Goal: Task Accomplishment & Management: Complete application form

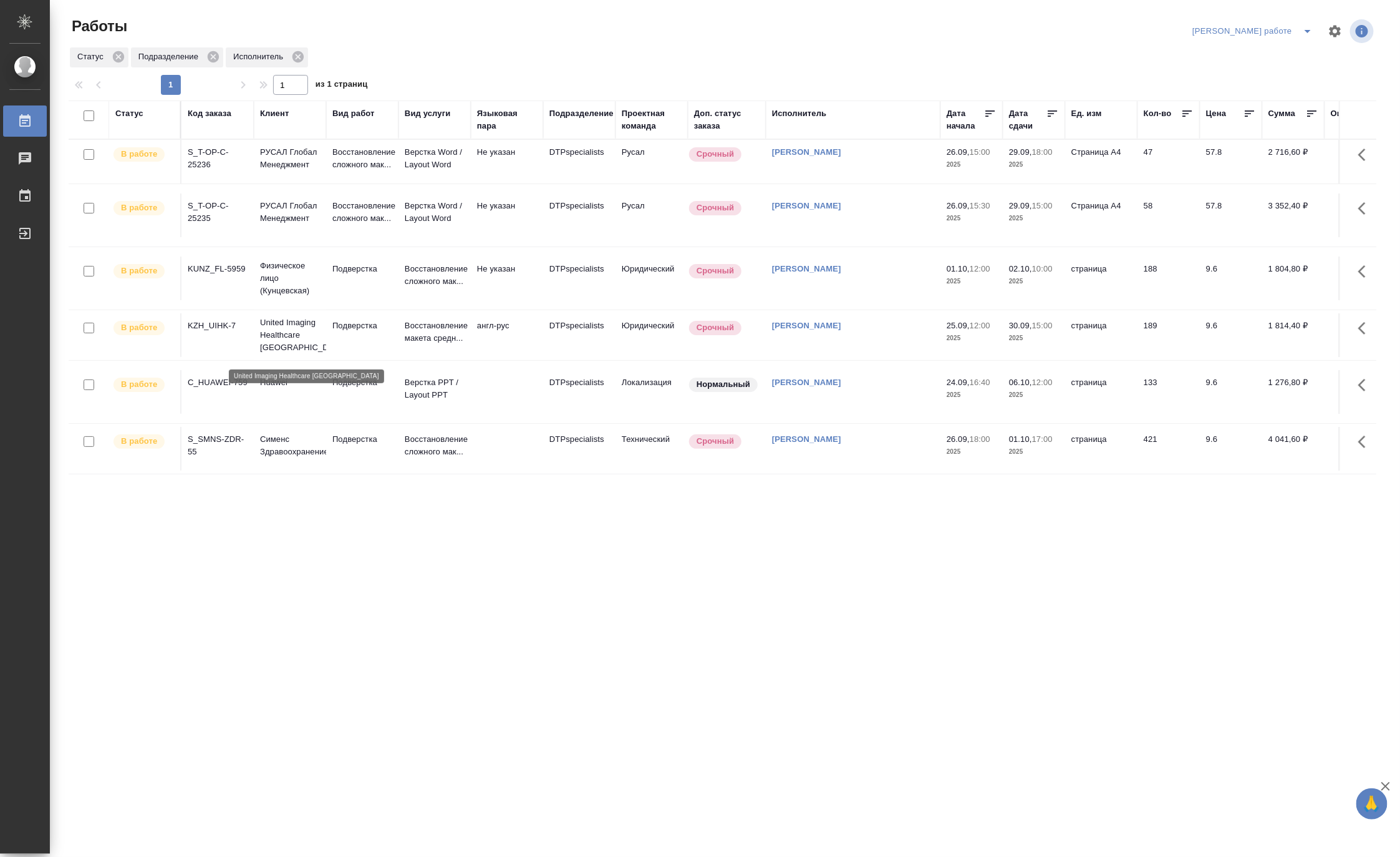
click at [276, 329] on p "United Imaging Healthcare [GEOGRAPHIC_DATA]" at bounding box center [291, 335] width 60 height 38
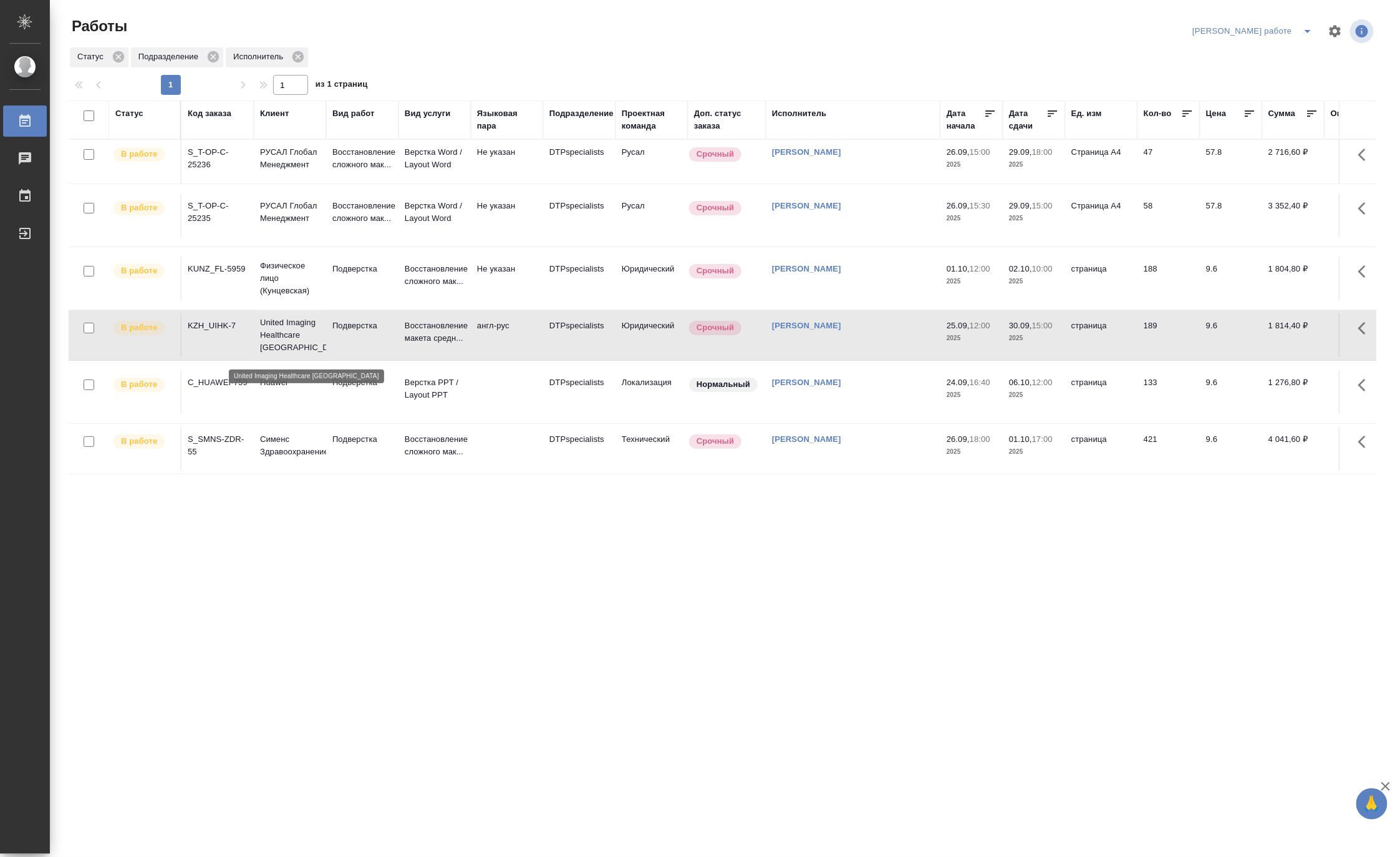
click at [276, 329] on p "United Imaging Healthcare Kazakhstan" at bounding box center [291, 335] width 60 height 38
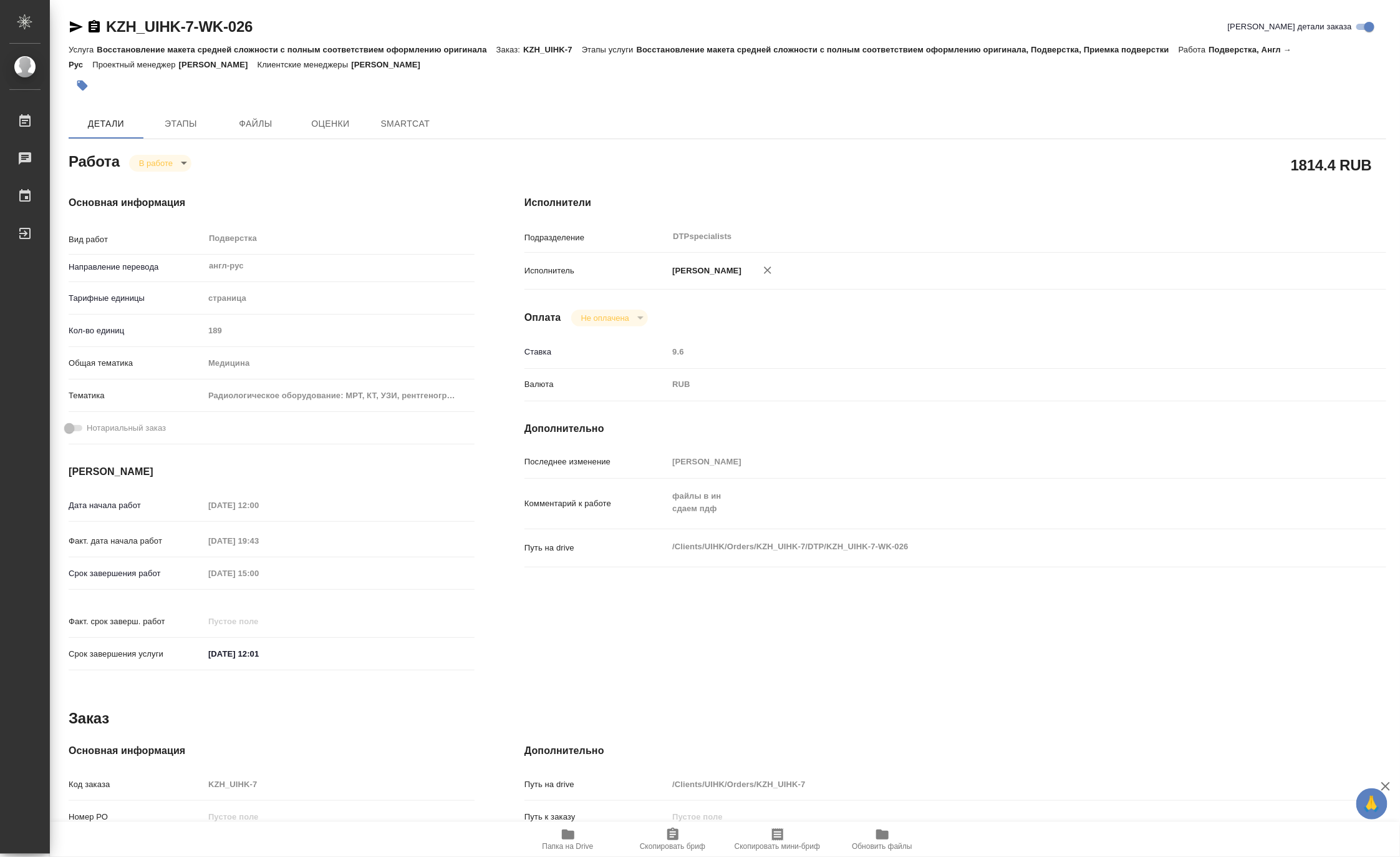
type textarea "x"
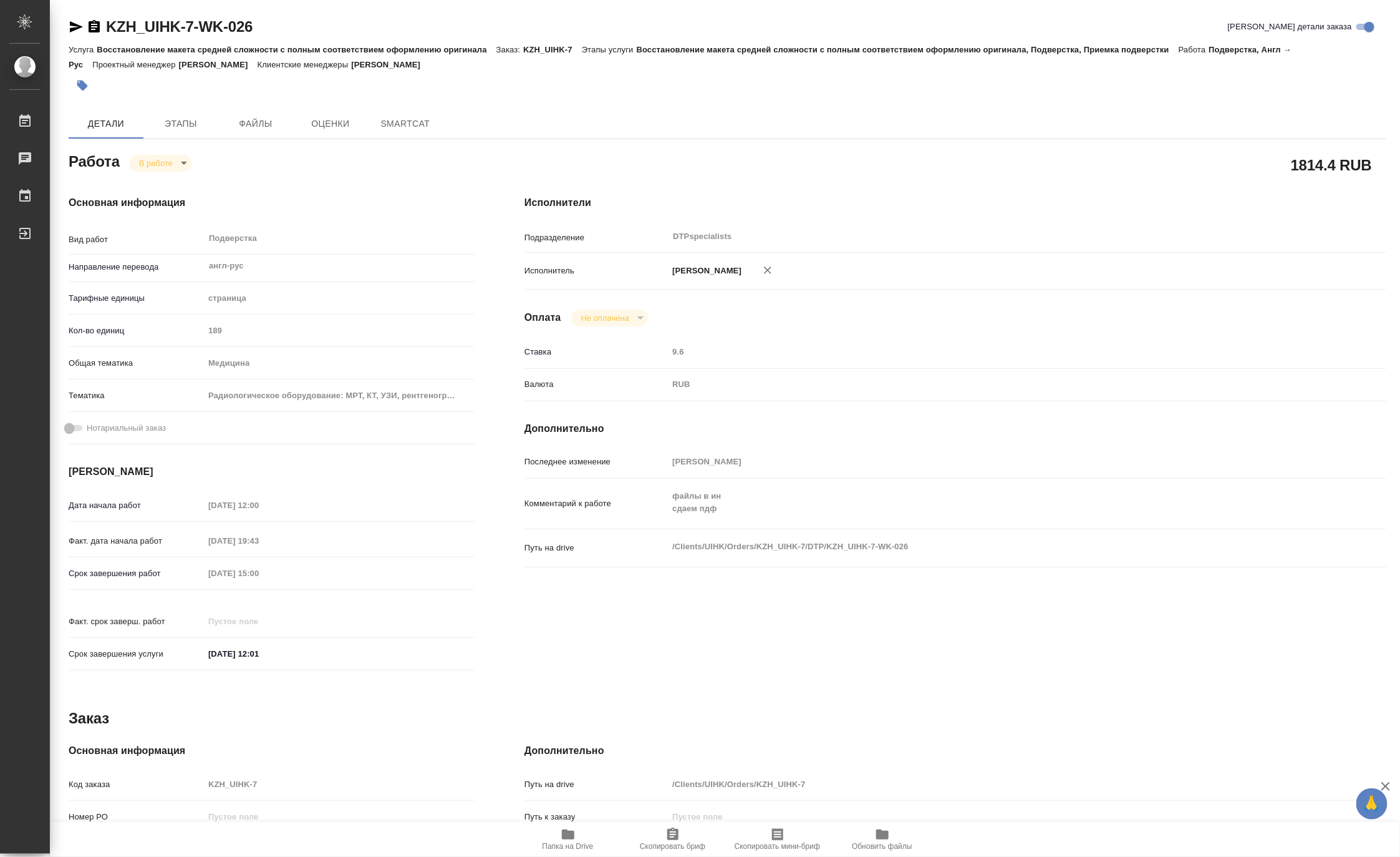
type textarea "x"
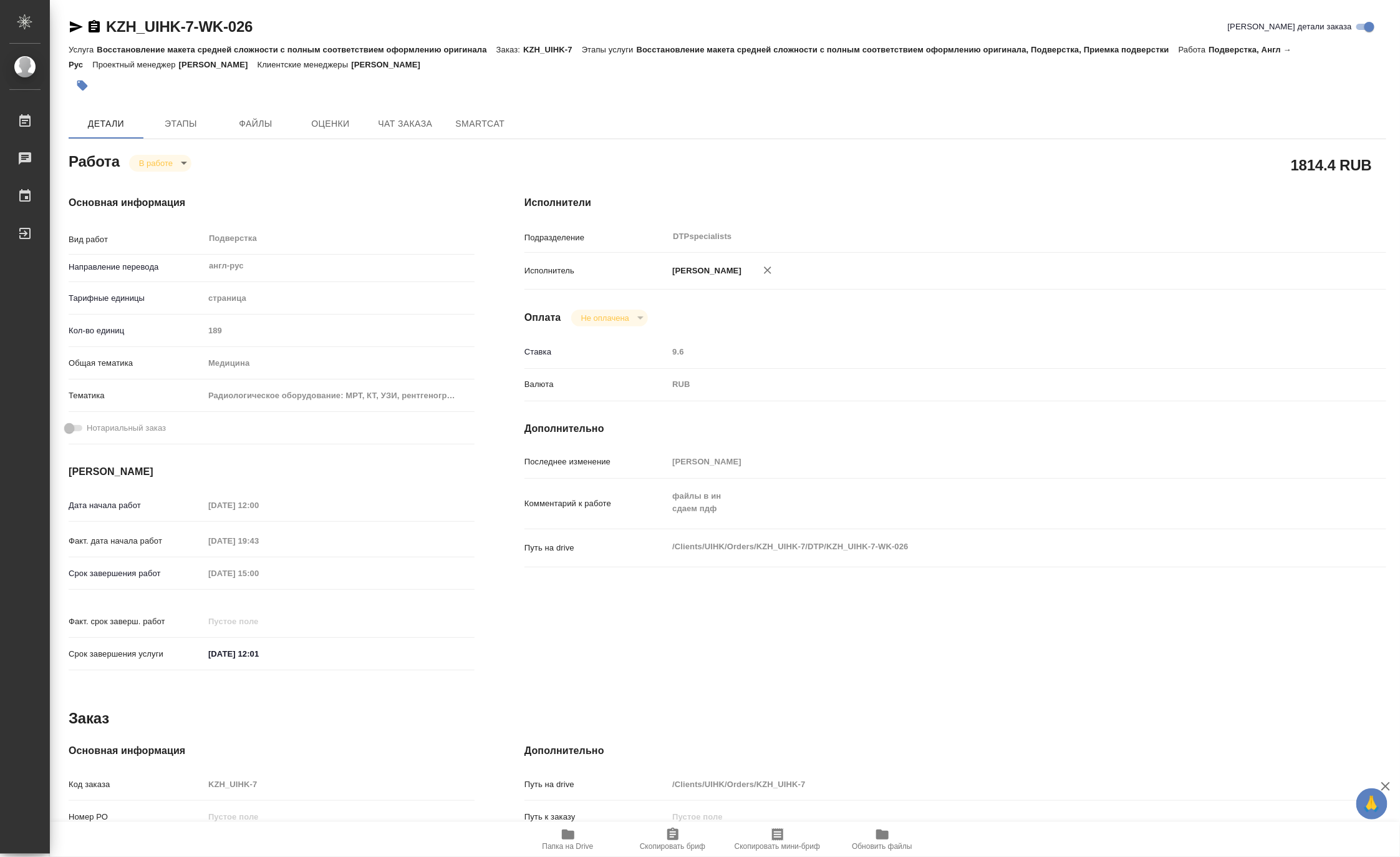
click at [545, 838] on span "Папка на Drive" at bounding box center [568, 838] width 90 height 24
type textarea "x"
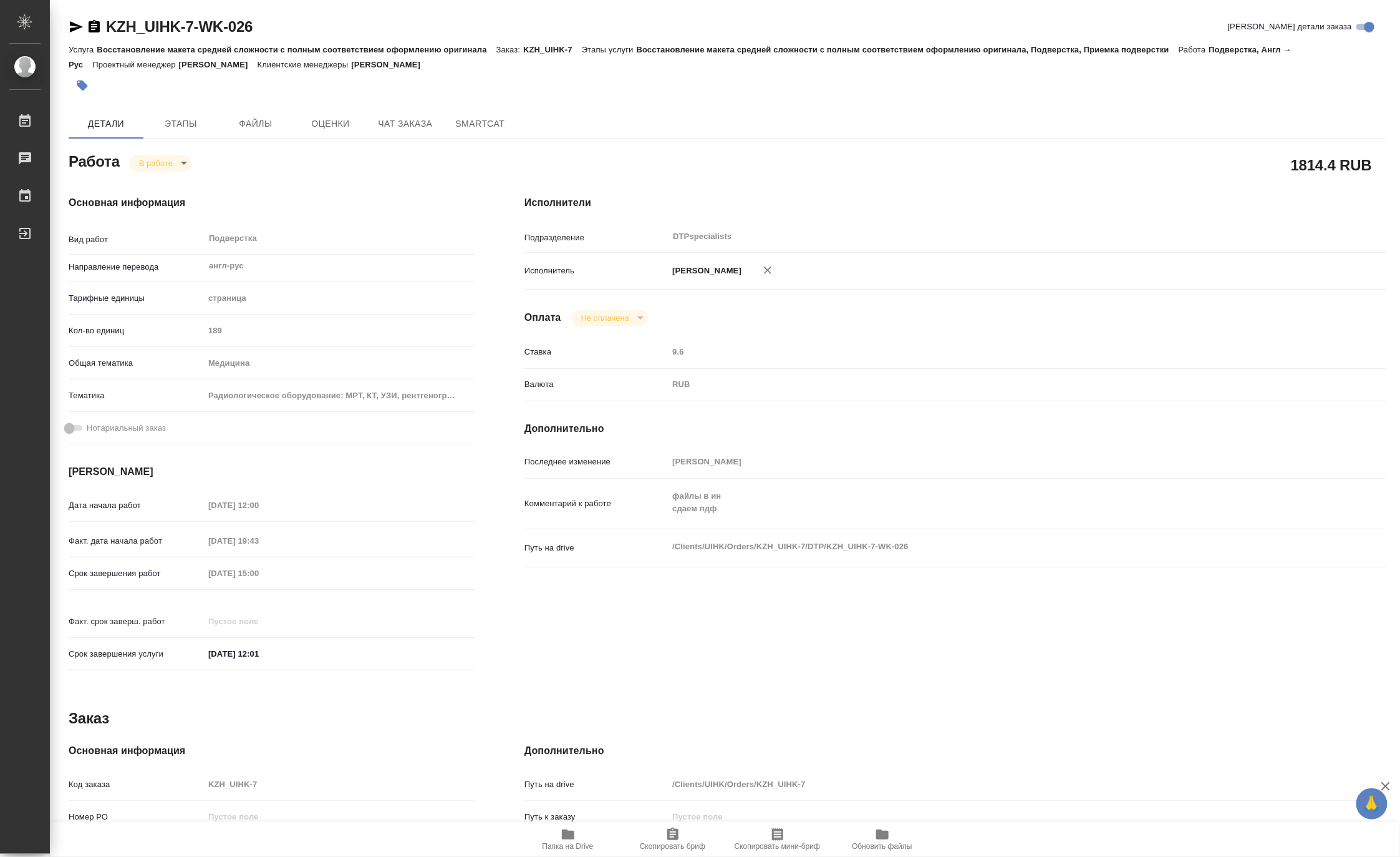
type textarea "x"
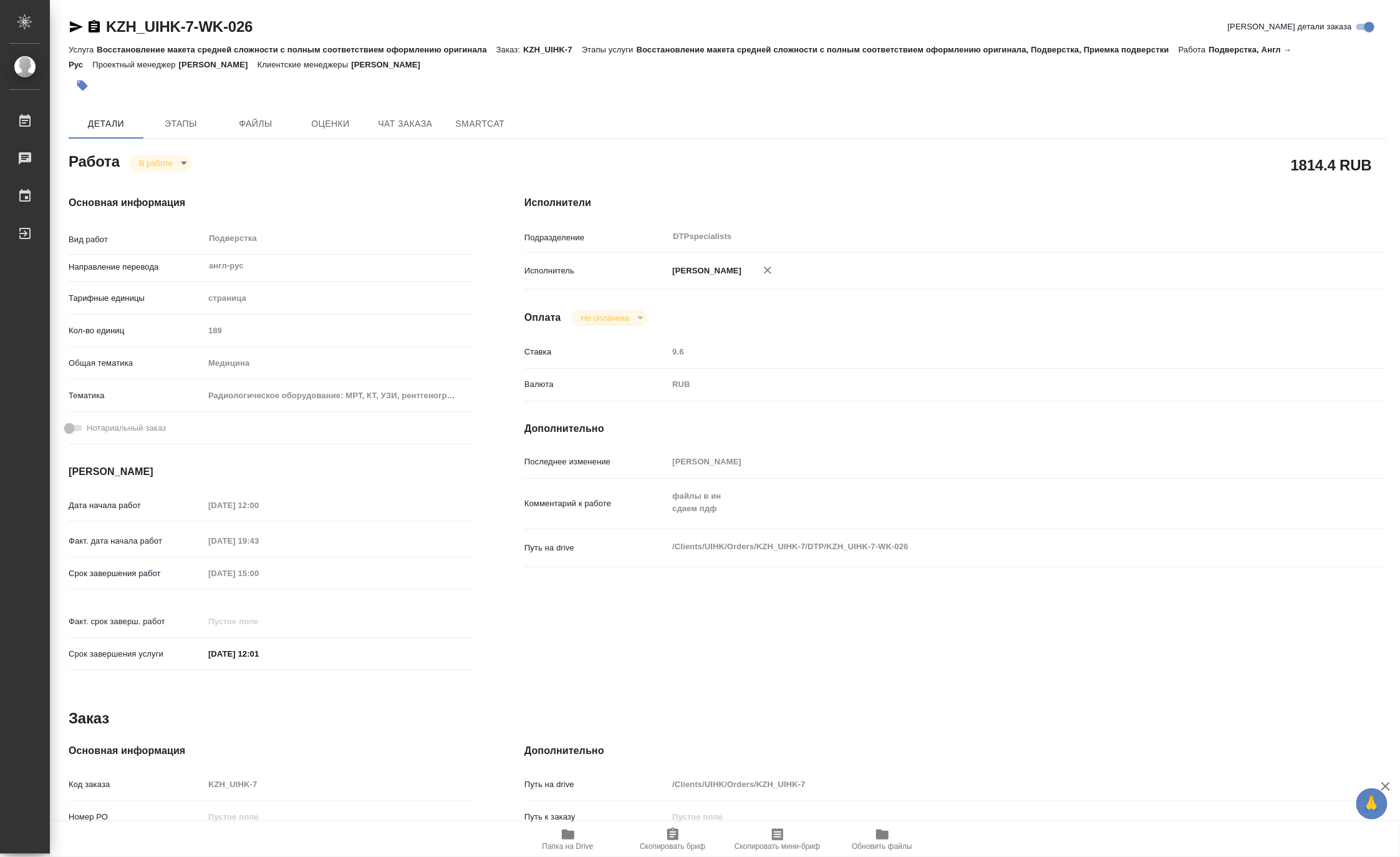
type textarea "x"
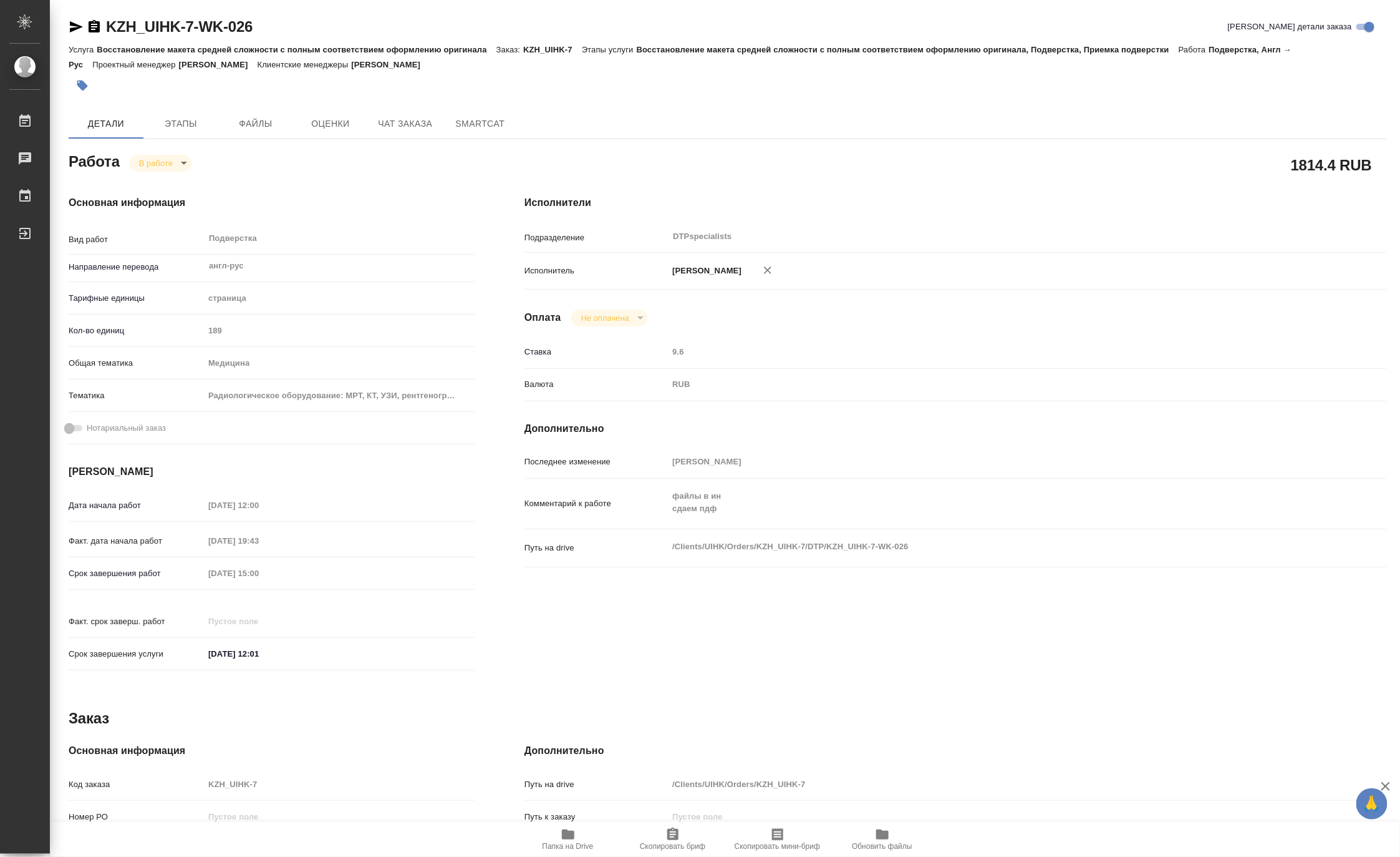
type textarea "x"
click at [144, 163] on body "🙏 .cls-1 fill:#fff; AWATERA Matveeva Maria Работы 0 Чаты График Выйти KZH_UIHK-…" at bounding box center [700, 428] width 1400 height 857
click at [145, 188] on button "Выполнен" at bounding box center [161, 183] width 45 height 14
type textarea "x"
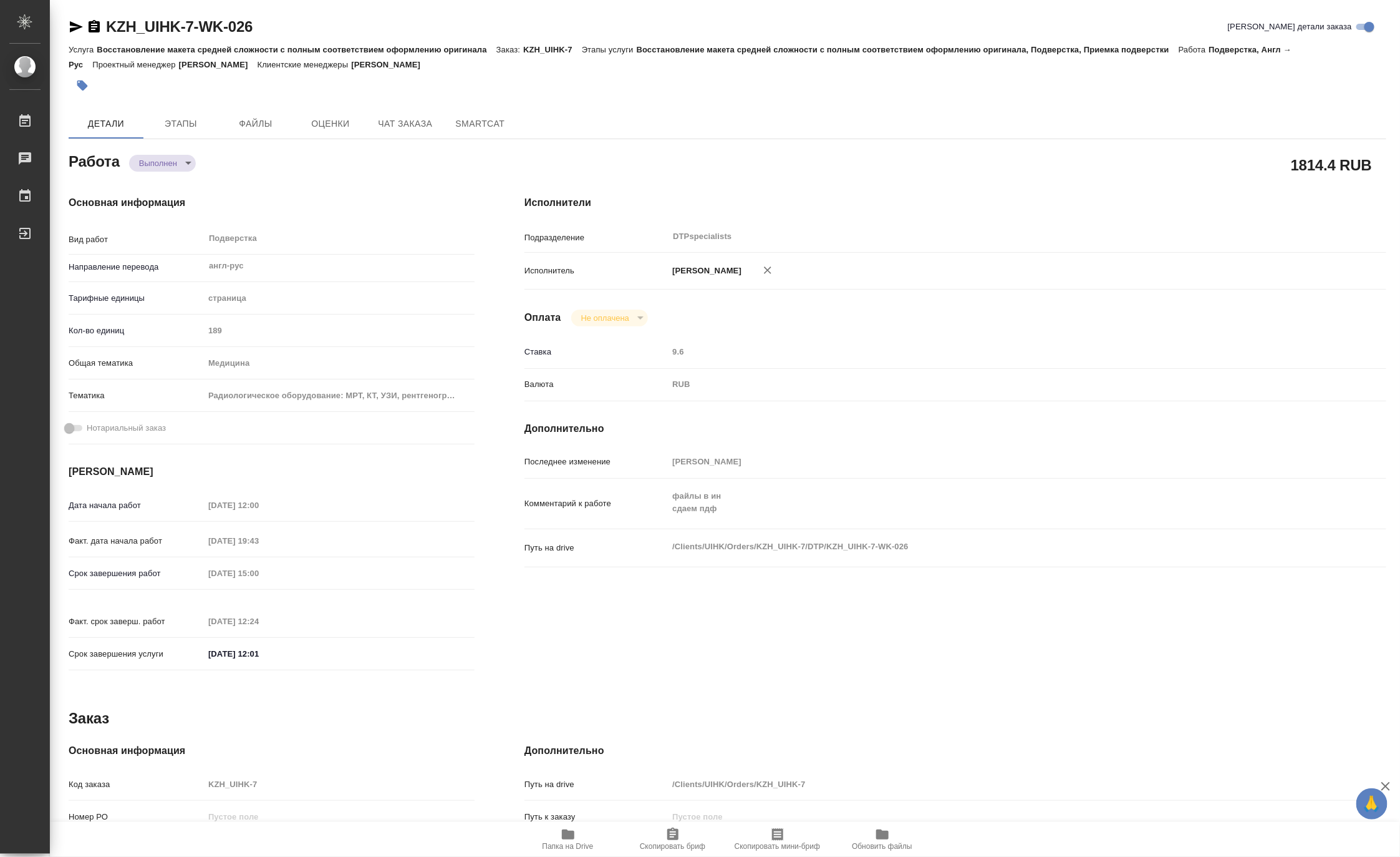
type textarea "x"
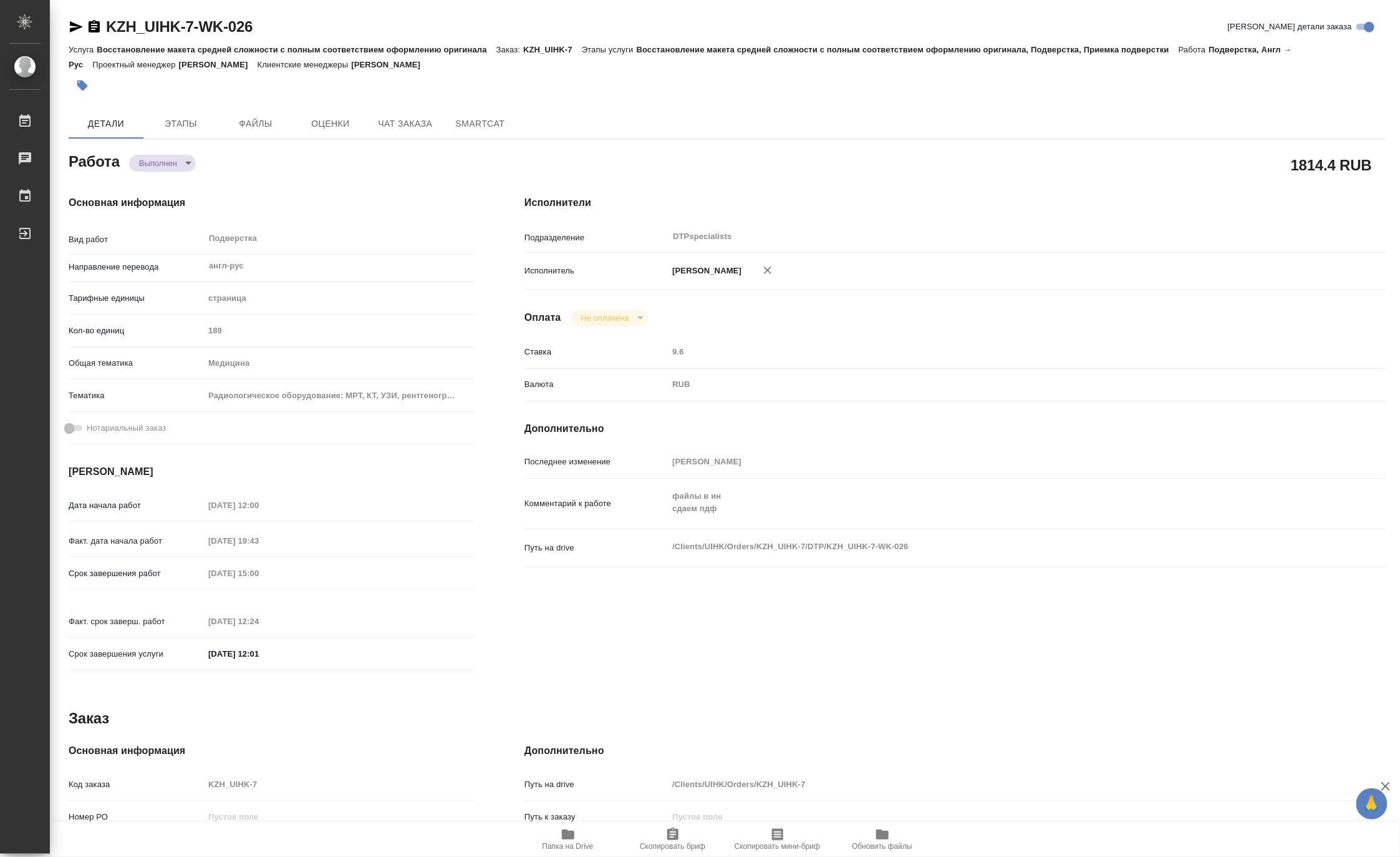
type textarea "x"
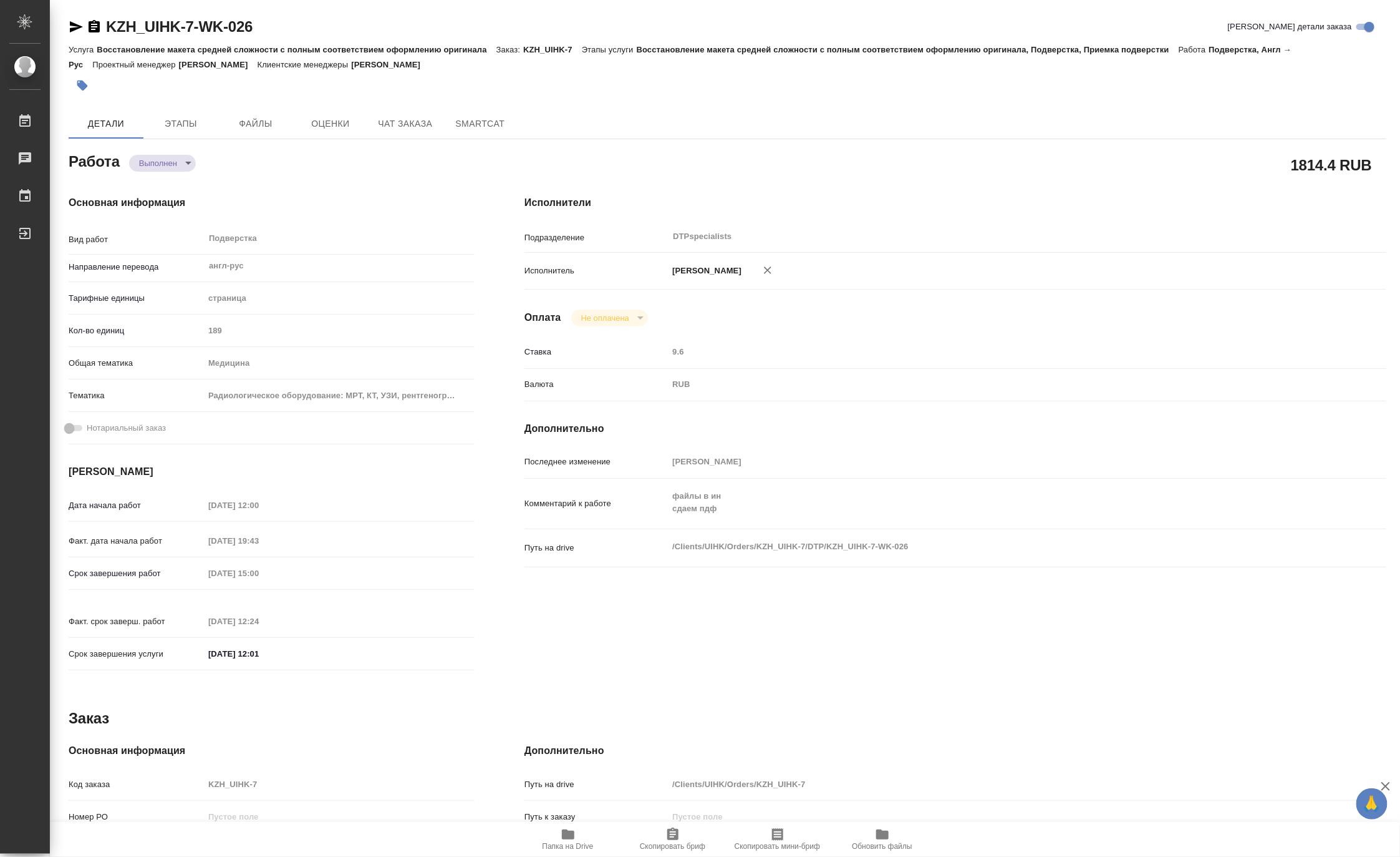
type textarea "x"
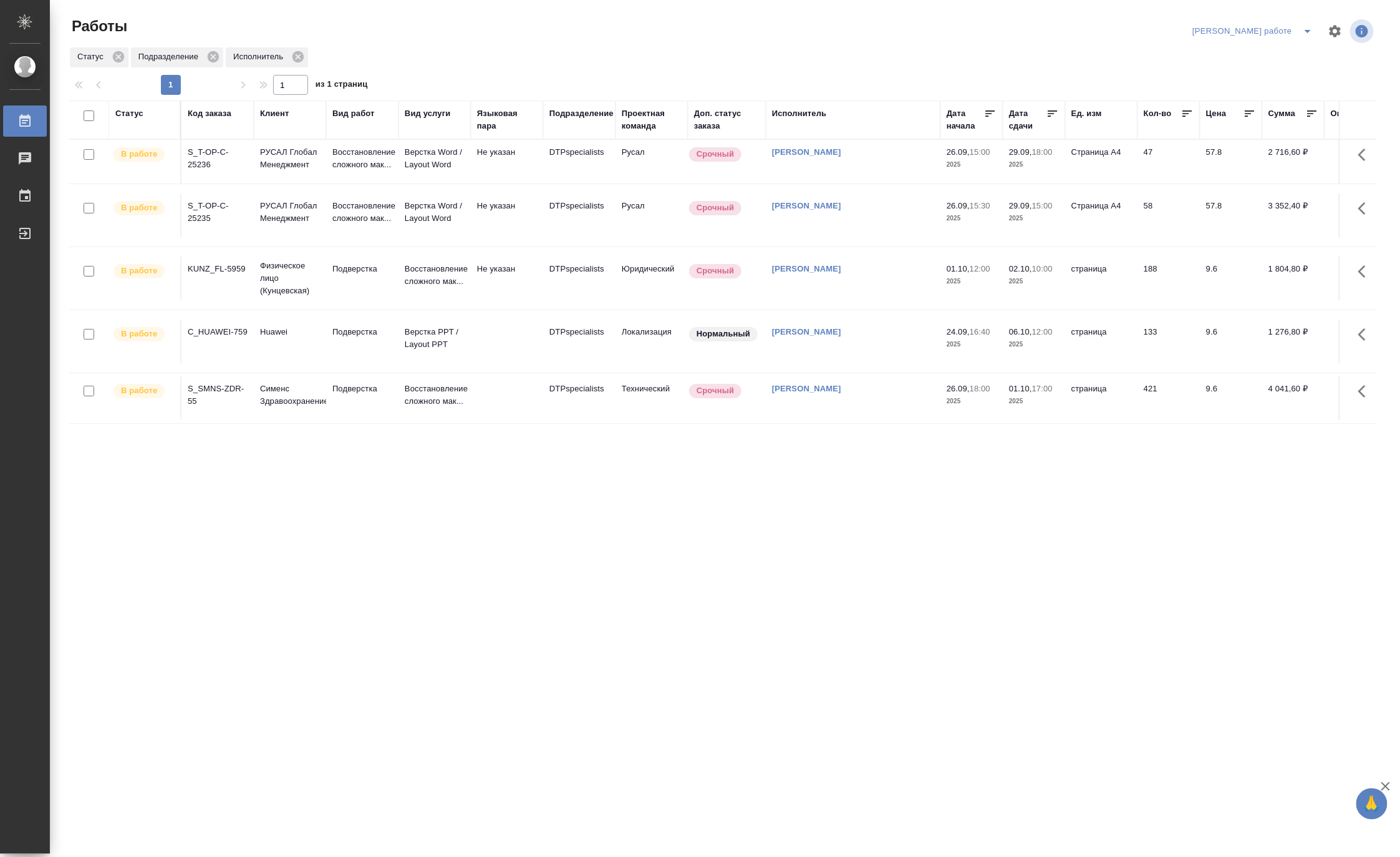
click at [1304, 25] on icon "split button" at bounding box center [1308, 31] width 15 height 15
click at [1282, 75] on li "Матвеева_назначено" at bounding box center [1264, 75] width 113 height 20
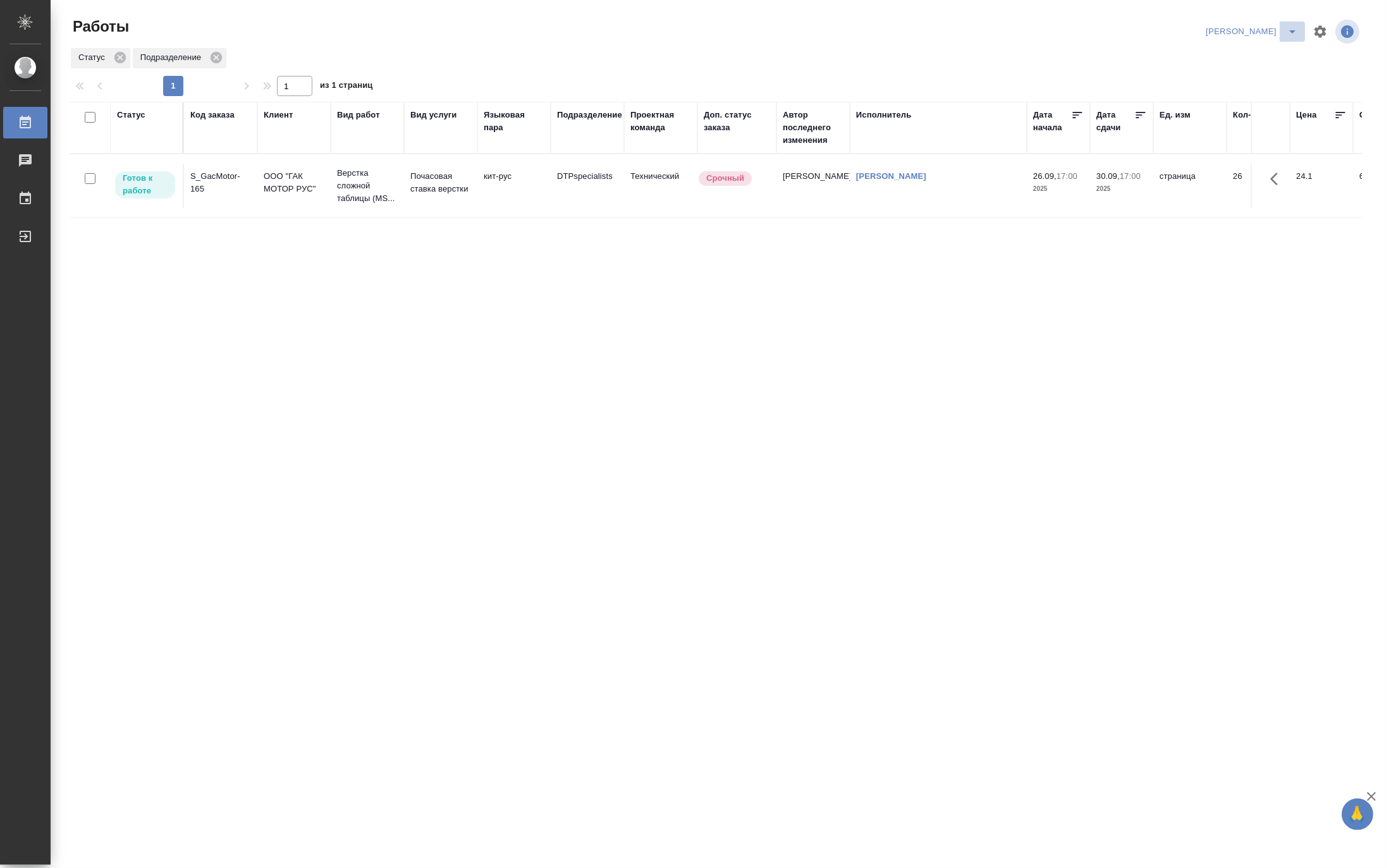
click at [1291, 20] on div "Матвеева_назначено" at bounding box center [1281, 31] width 159 height 30
click at [1294, 30] on icon "split button" at bounding box center [1292, 31] width 7 height 3
click at [1252, 51] on li "[PERSON_NAME] работе" at bounding box center [1244, 56] width 121 height 20
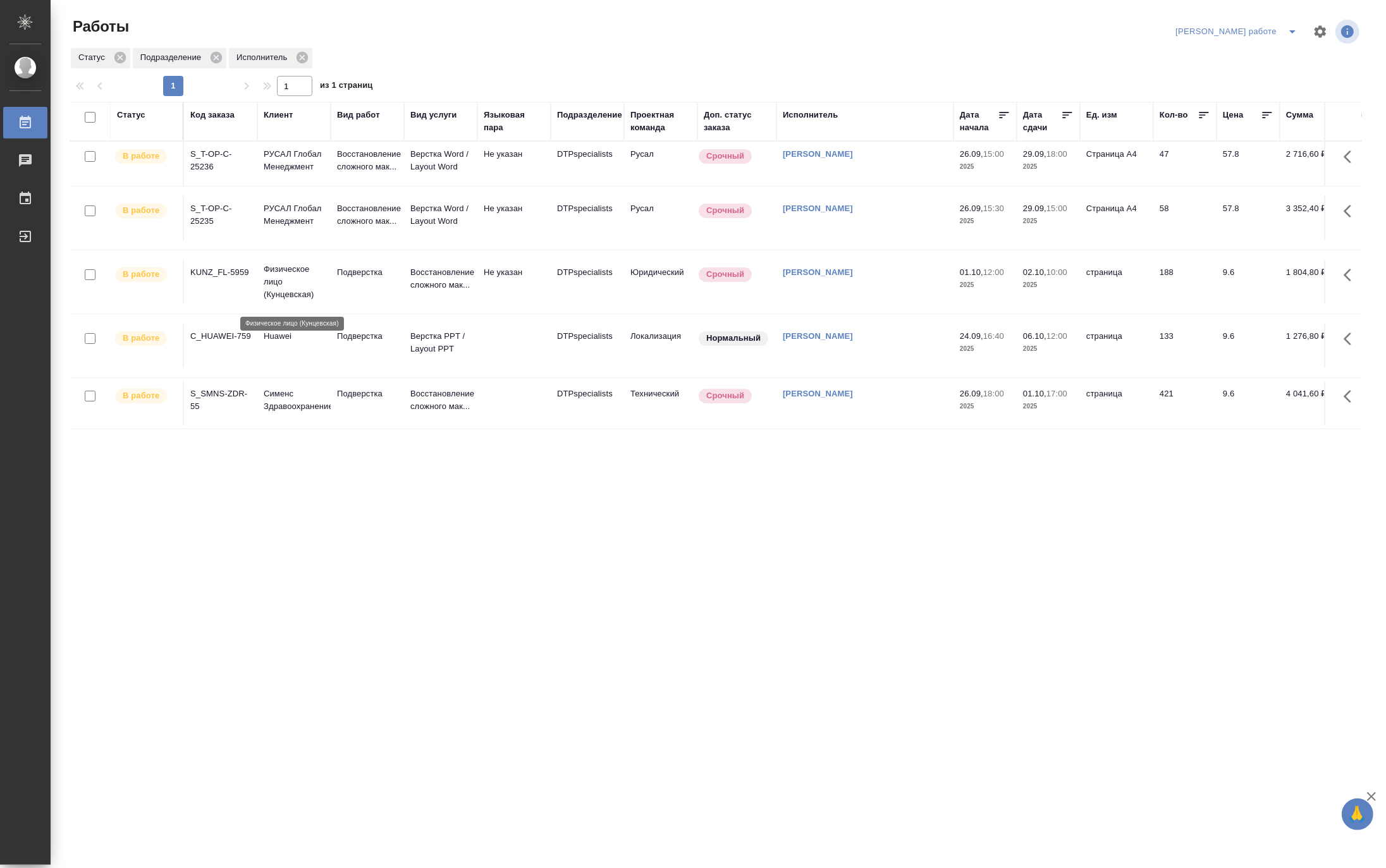
click at [310, 274] on p "Физическое лицо (Кунцевская)" at bounding box center [295, 282] width 61 height 38
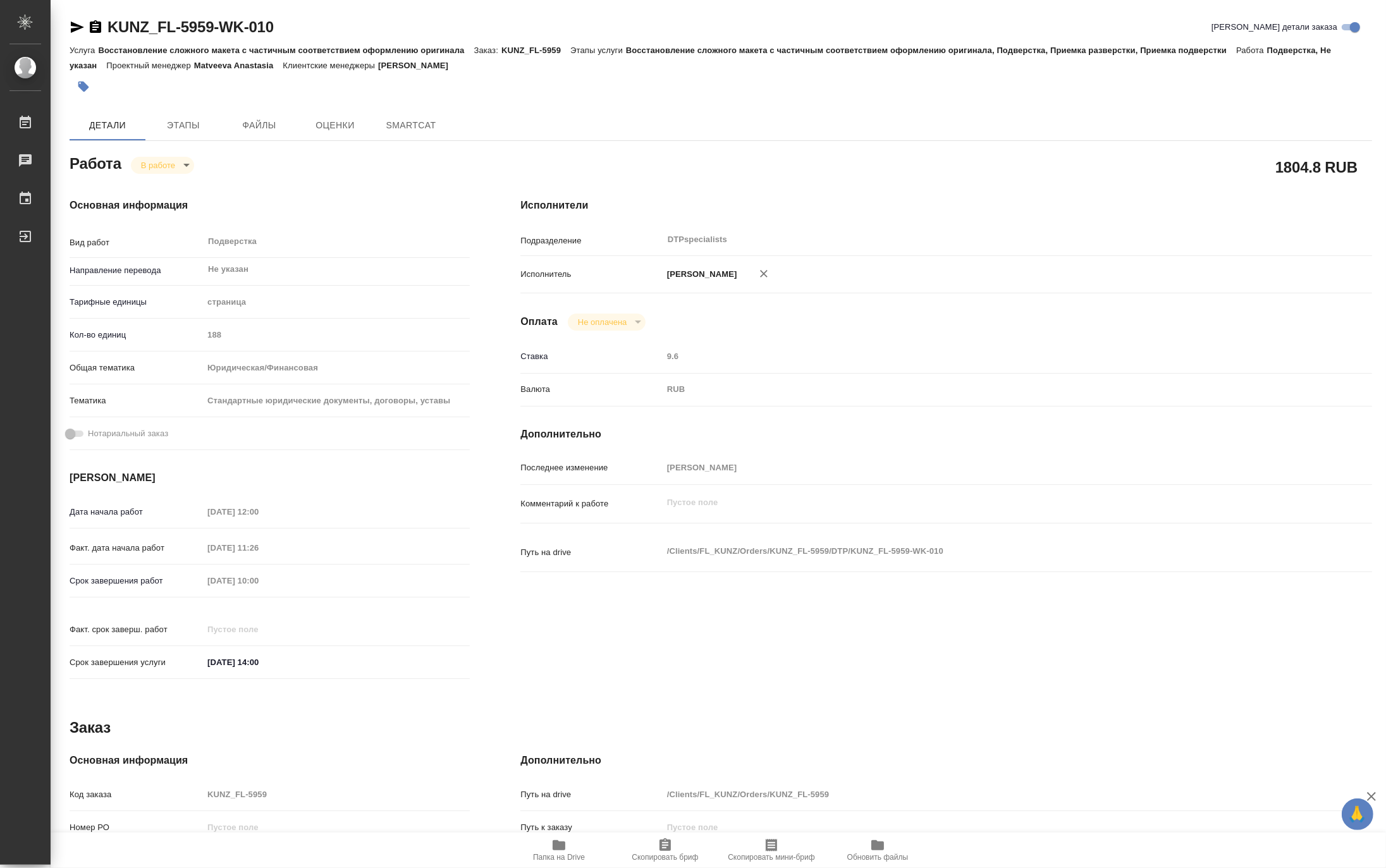
type textarea "x"
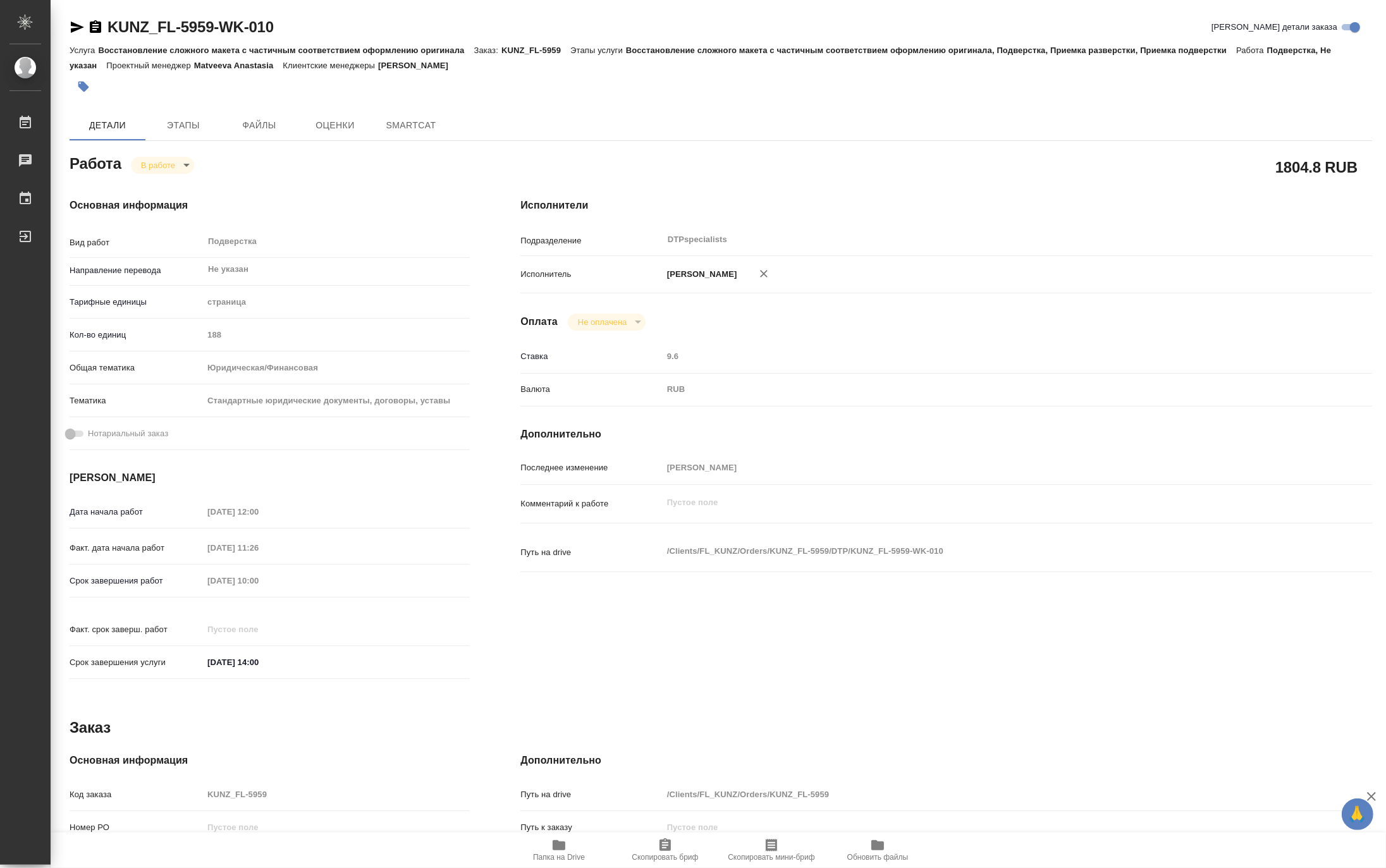
type textarea "x"
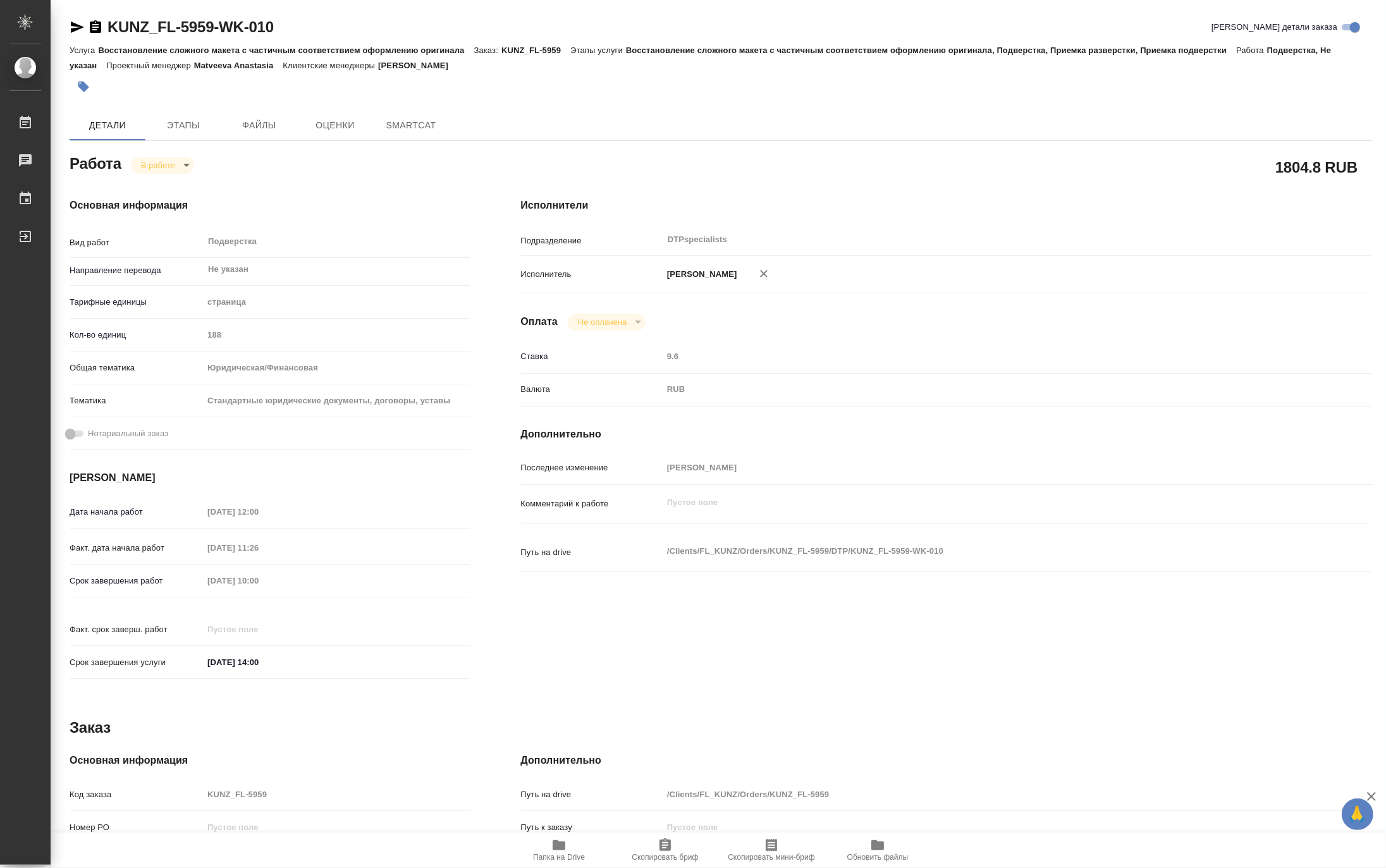
type textarea "x"
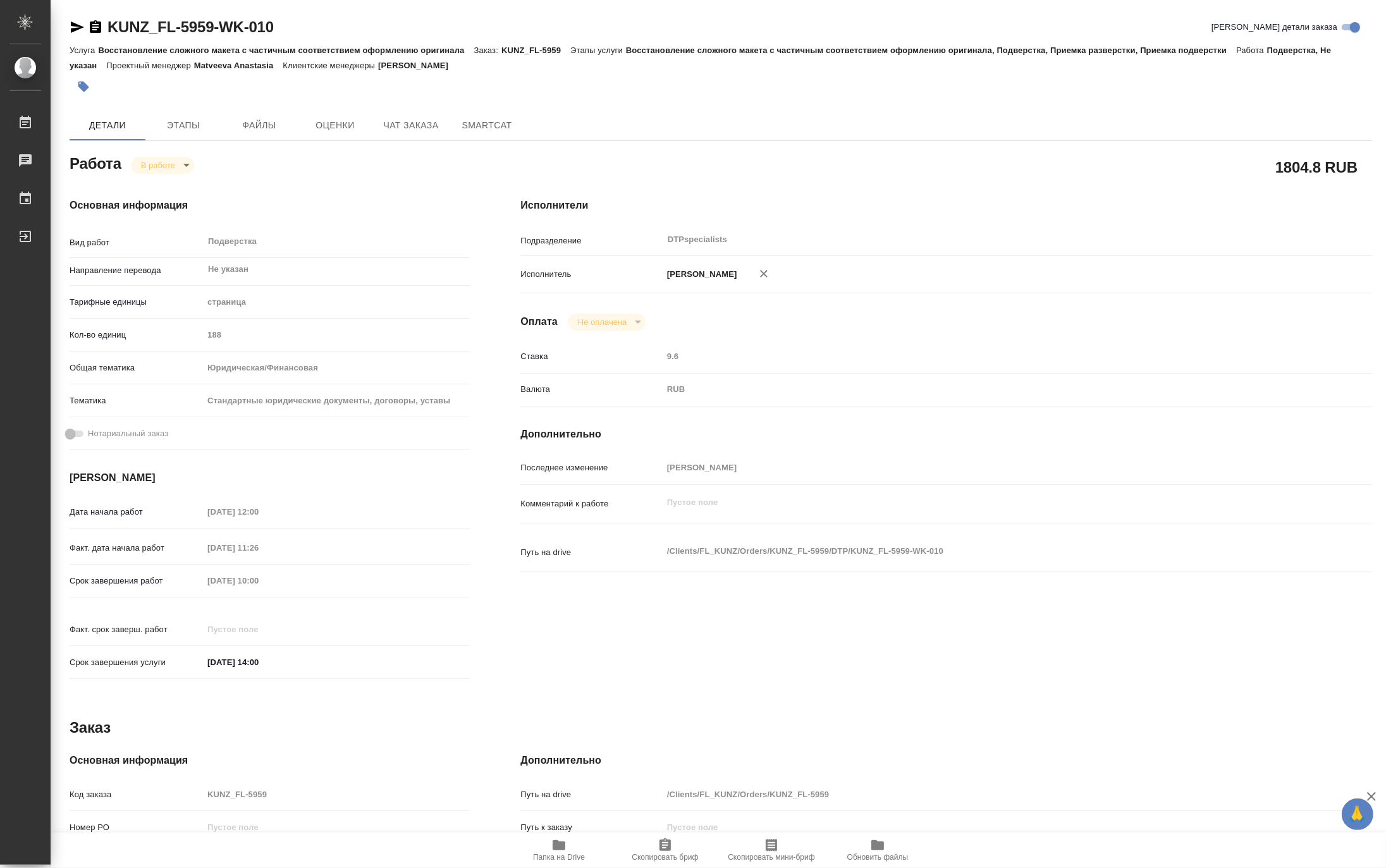
click at [561, 853] on span "Папка на Drive" at bounding box center [559, 857] width 51 height 9
type textarea "x"
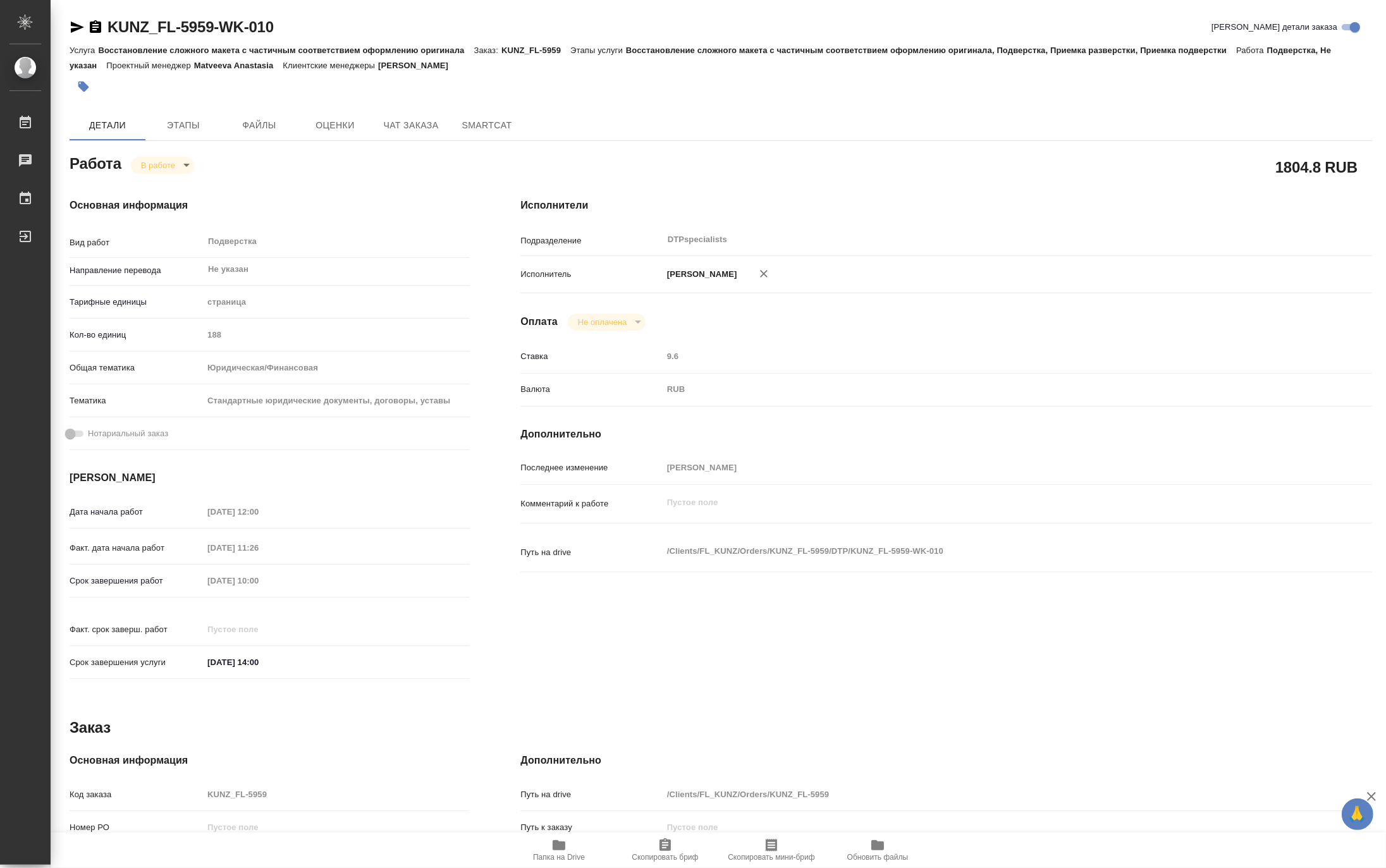
type textarea "x"
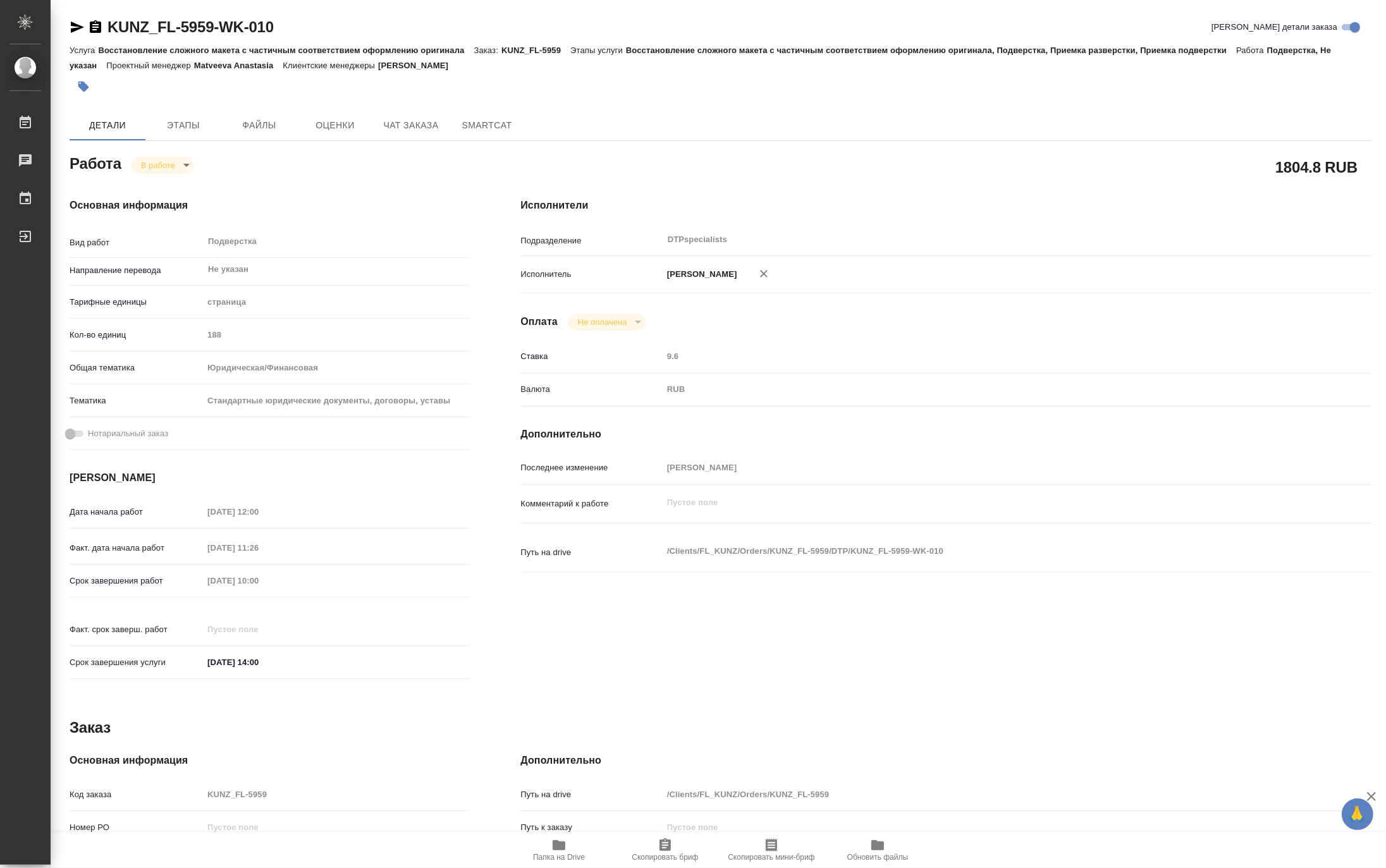
type textarea "x"
